Goal: Find specific page/section: Find specific page/section

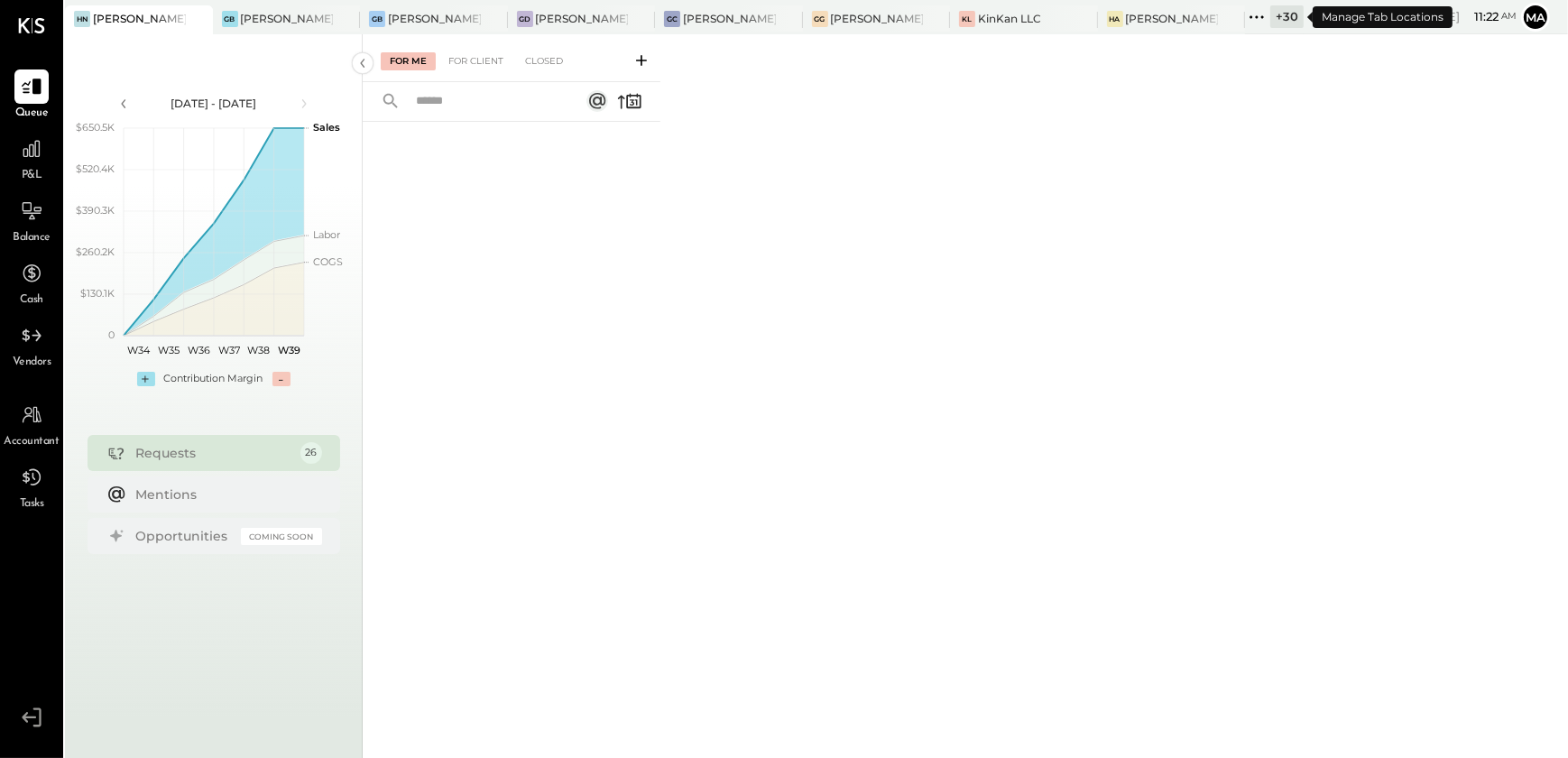
click at [1271, 15] on div "+ 30" at bounding box center [1287, 17] width 34 height 22
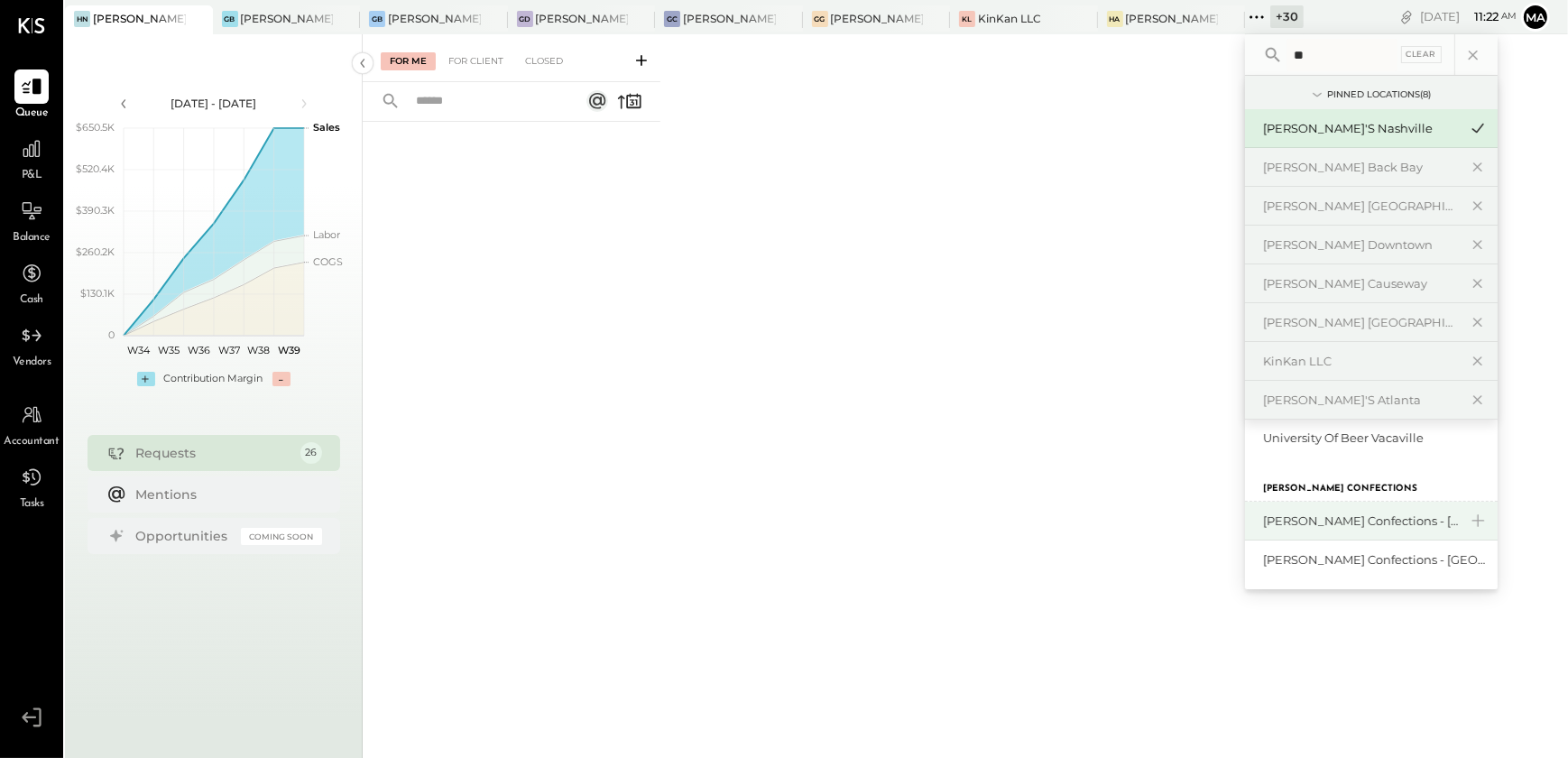
scroll to position [47, 0]
type input "**"
click at [1323, 524] on div "[PERSON_NAME] Confections - [GEOGRAPHIC_DATA]" at bounding box center [1360, 520] width 195 height 17
